Goal: Information Seeking & Learning: Find specific fact

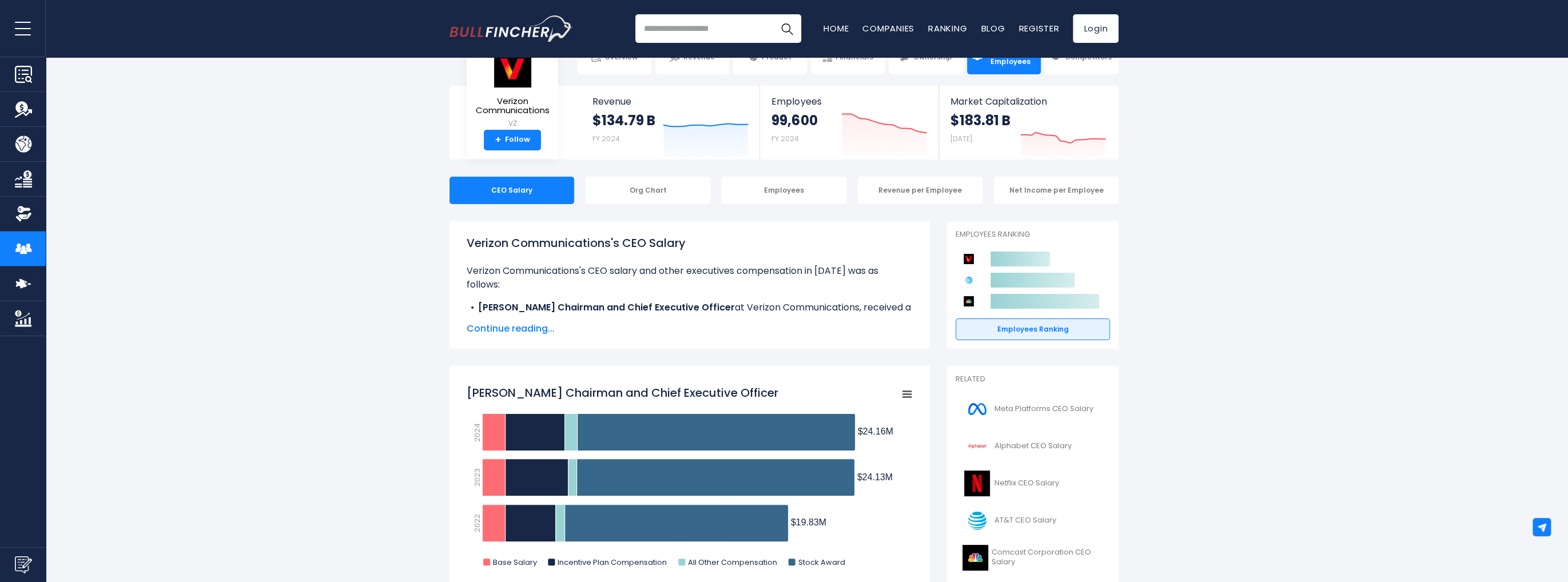
scroll to position [1, 0]
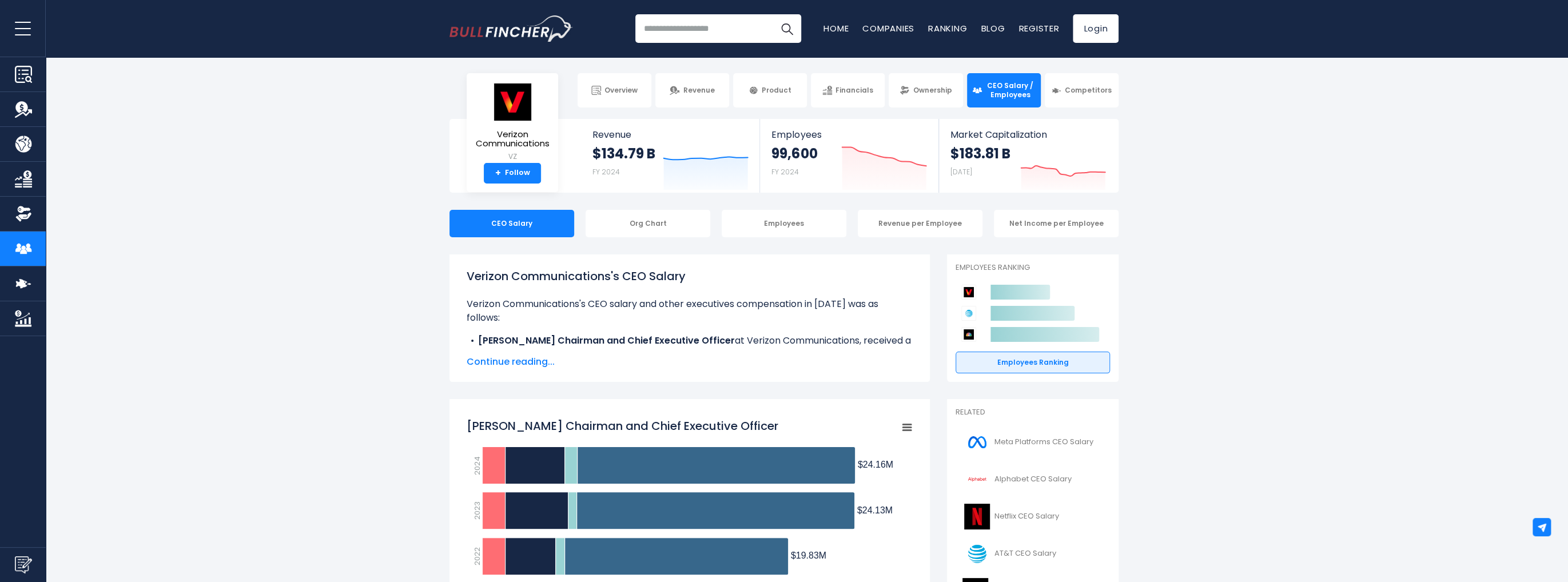
click at [1007, 86] on span "CEO Salary / Employees" at bounding box center [1009, 90] width 50 height 18
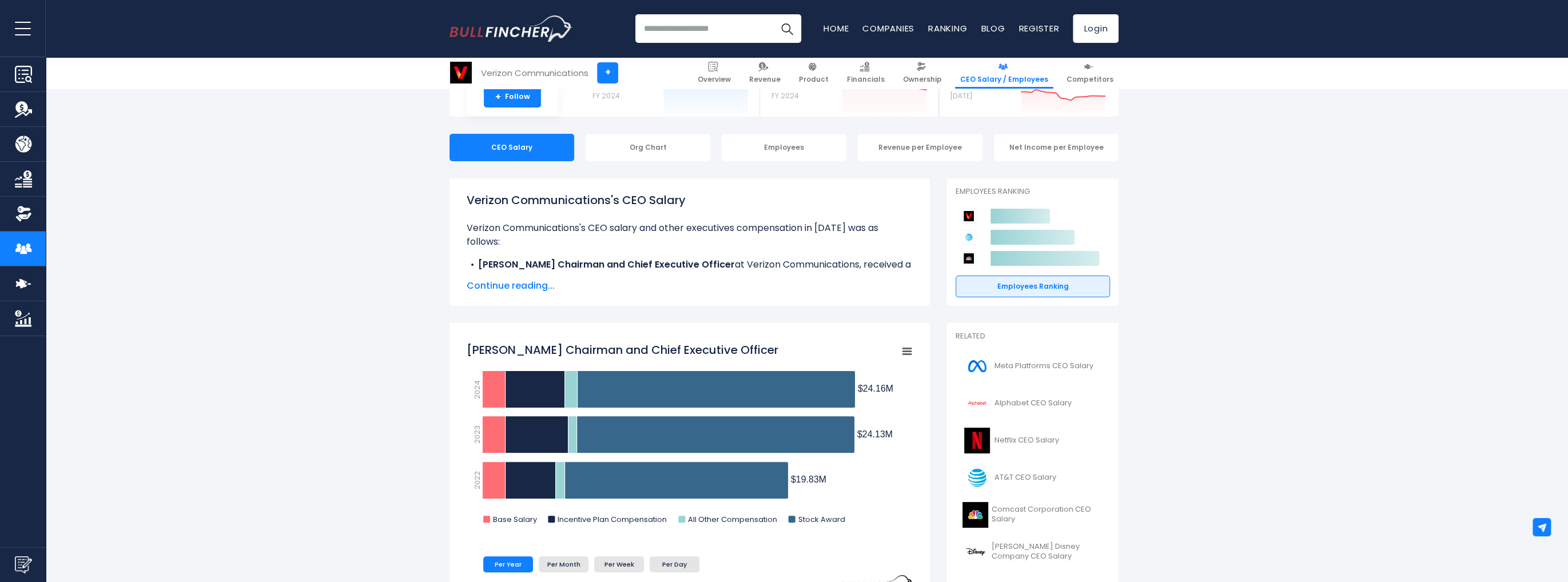
scroll to position [173, 0]
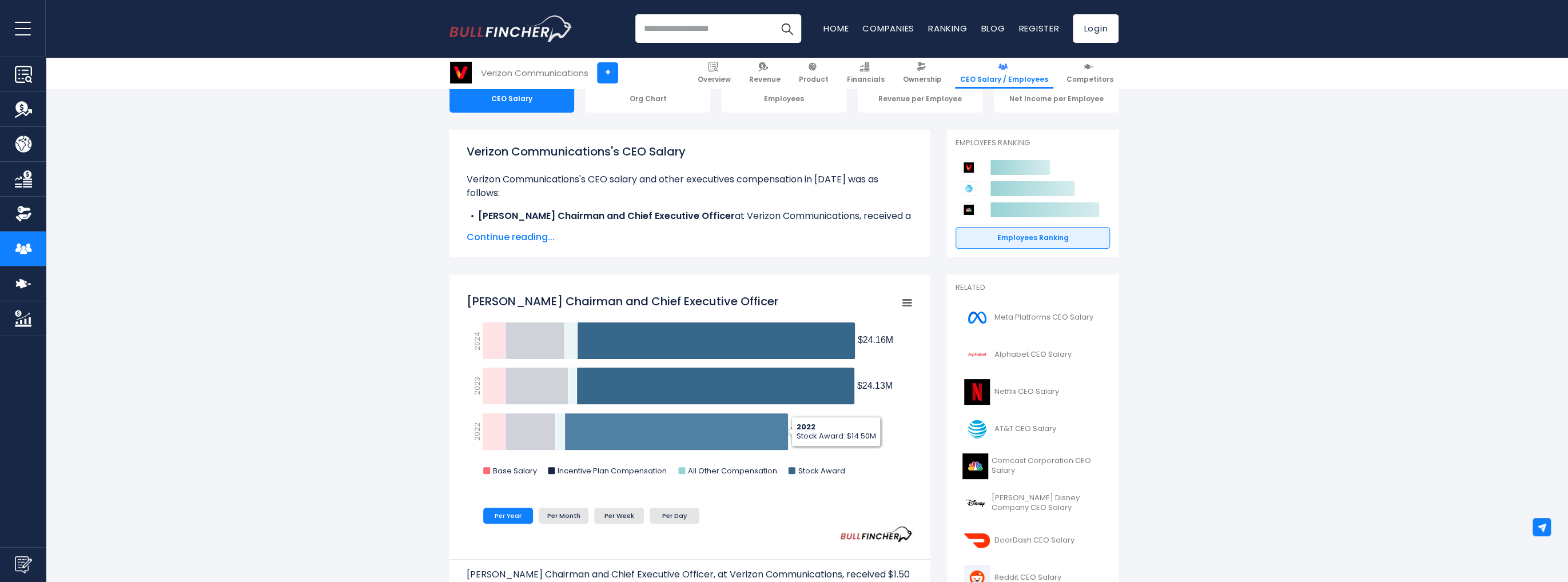
scroll to position [115, 0]
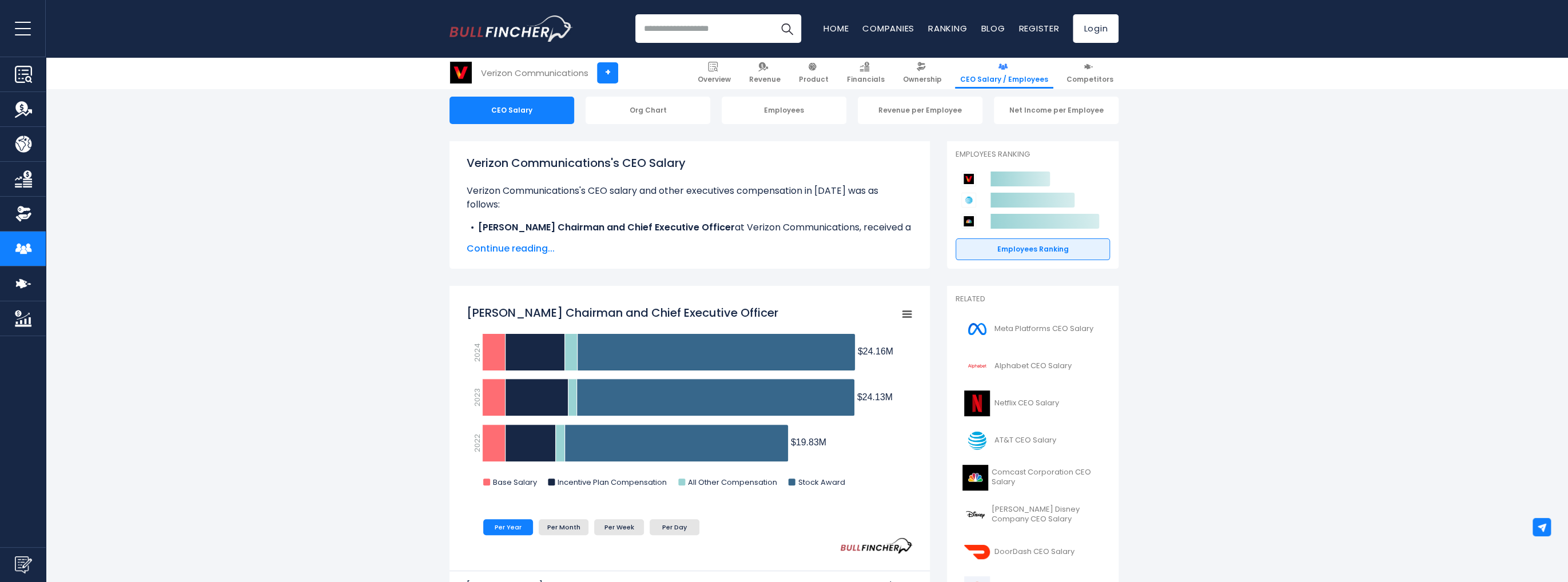
click at [534, 247] on span "Continue reading..." at bounding box center [689, 249] width 446 height 14
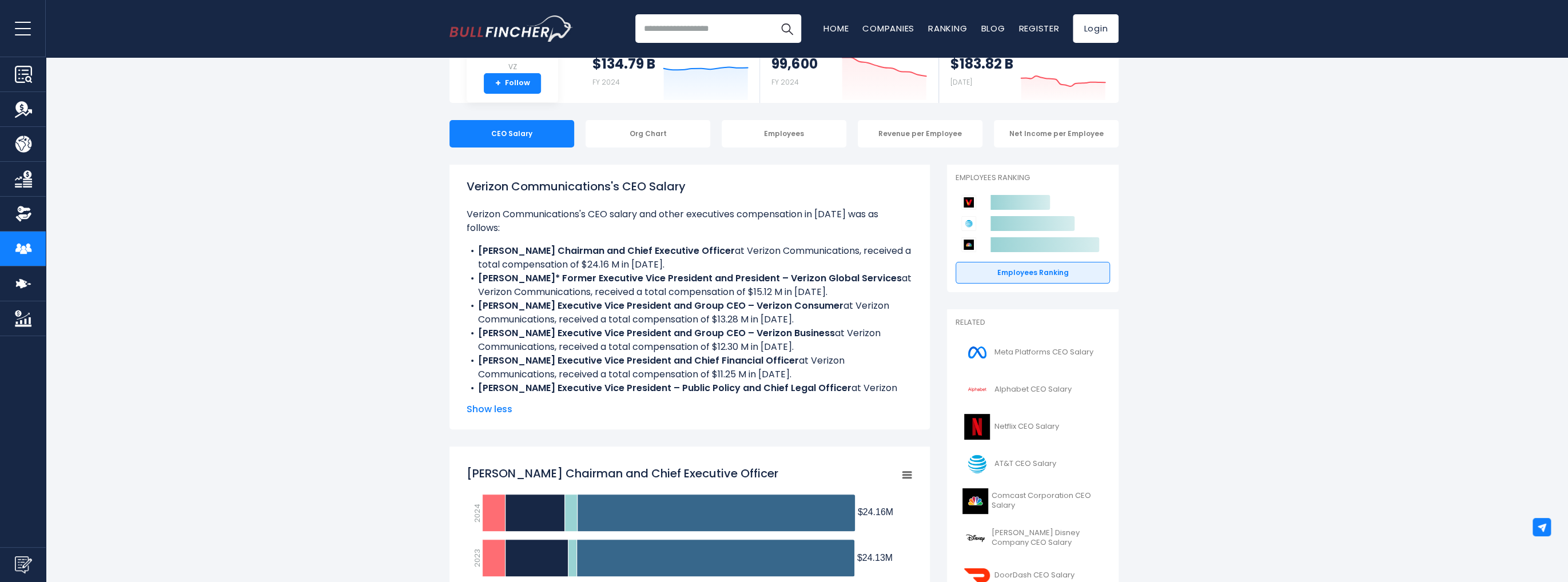
scroll to position [0, 0]
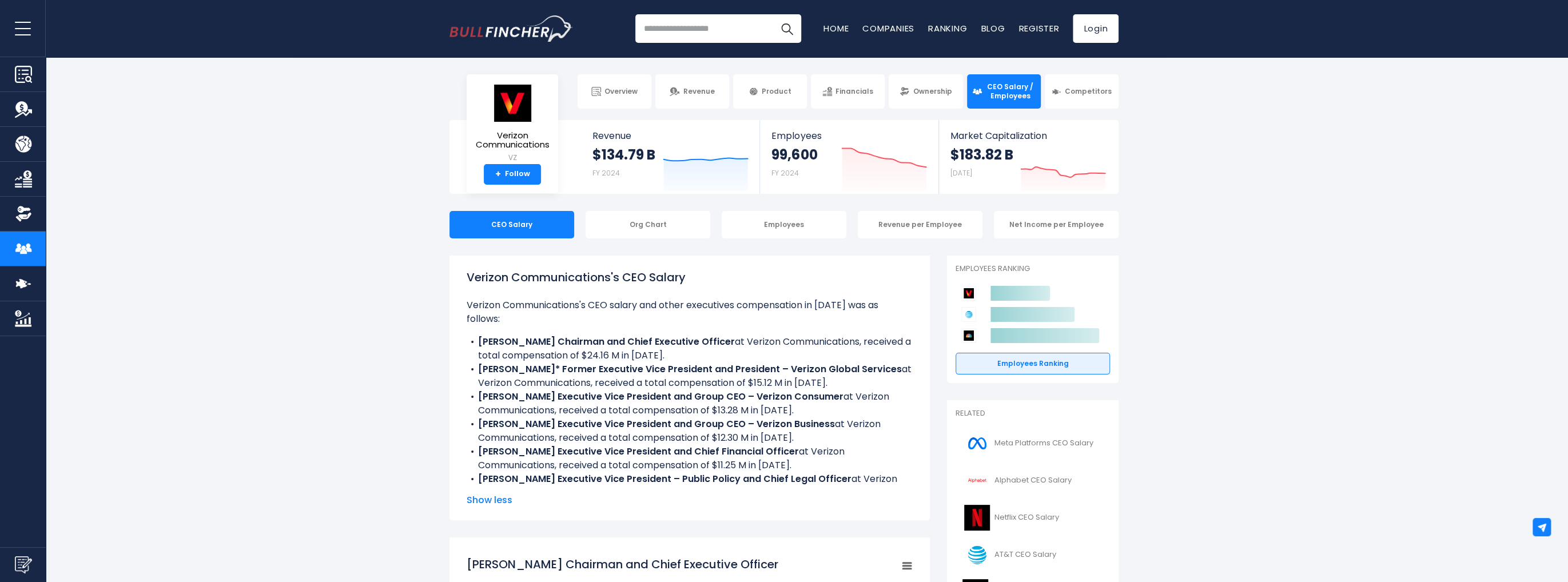
click at [289, 129] on section "Verizon Communications VZ + Follow Revenue $134.79 B FY 2024 Created with Highc…" at bounding box center [784, 157] width 1568 height 74
